Goal: Task Accomplishment & Management: Use online tool/utility

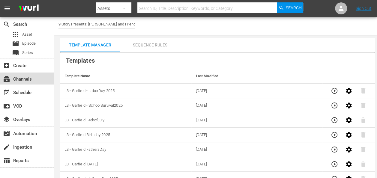
click at [26, 80] on div "subscriptions Channels" at bounding box center [17, 77] width 34 height 5
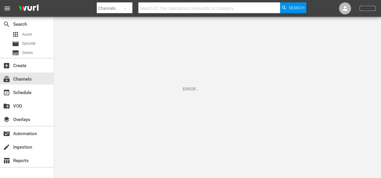
click at [368, 9] on link "Sign Out" at bounding box center [368, 8] width 16 height 5
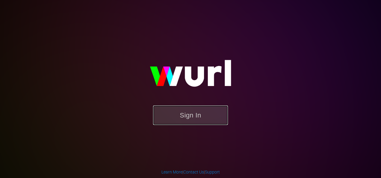
click at [212, 114] on button "Sign In" at bounding box center [190, 114] width 75 height 19
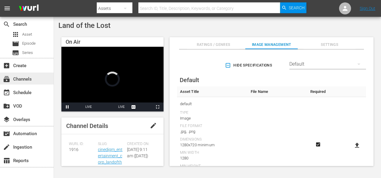
click at [26, 81] on div "subscriptions Channels" at bounding box center [17, 77] width 34 height 5
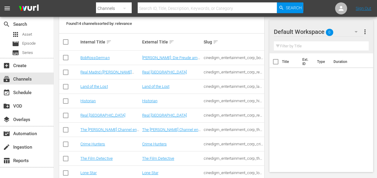
scroll to position [83, 0]
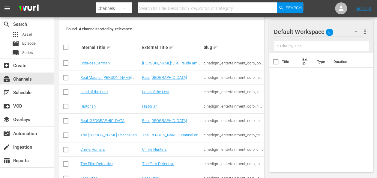
click at [94, 95] on td "Land of the Lost" at bounding box center [109, 92] width 61 height 14
click at [97, 91] on link "Land of the Lost" at bounding box center [93, 92] width 27 height 4
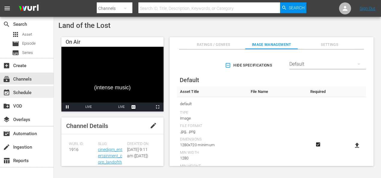
click at [28, 92] on div "event_available Schedule" at bounding box center [17, 91] width 34 height 5
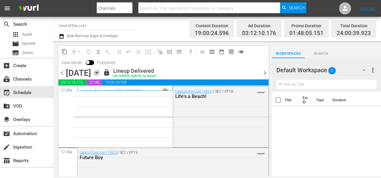
click at [98, 72] on icon "button" at bounding box center [96, 72] width 3 height 1
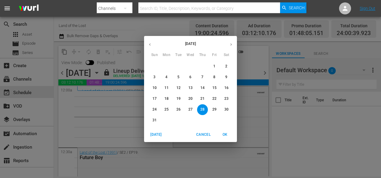
click at [232, 46] on icon "button" at bounding box center [231, 44] width 4 height 4
click at [179, 87] on p "16" at bounding box center [178, 87] width 4 height 5
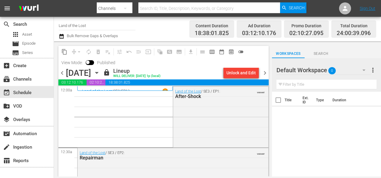
click at [266, 75] on span "chevron_right" at bounding box center [264, 72] width 7 height 7
click at [266, 74] on span "chevron_right" at bounding box center [264, 72] width 7 height 7
click at [266, 72] on span "chevron_right" at bounding box center [264, 72] width 7 height 7
click at [266, 73] on span "chevron_right" at bounding box center [264, 72] width 7 height 7
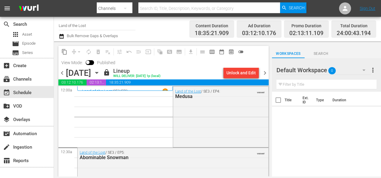
click at [265, 74] on span "chevron_right" at bounding box center [264, 72] width 7 height 7
click at [267, 72] on span "chevron_right" at bounding box center [264, 72] width 7 height 7
click at [265, 75] on span "chevron_right" at bounding box center [264, 72] width 7 height 7
drag, startPoint x: 265, startPoint y: 72, endPoint x: 286, endPoint y: 117, distance: 48.6
click at [265, 72] on span "chevron_right" at bounding box center [264, 72] width 7 height 7
